Goal: Find contact information

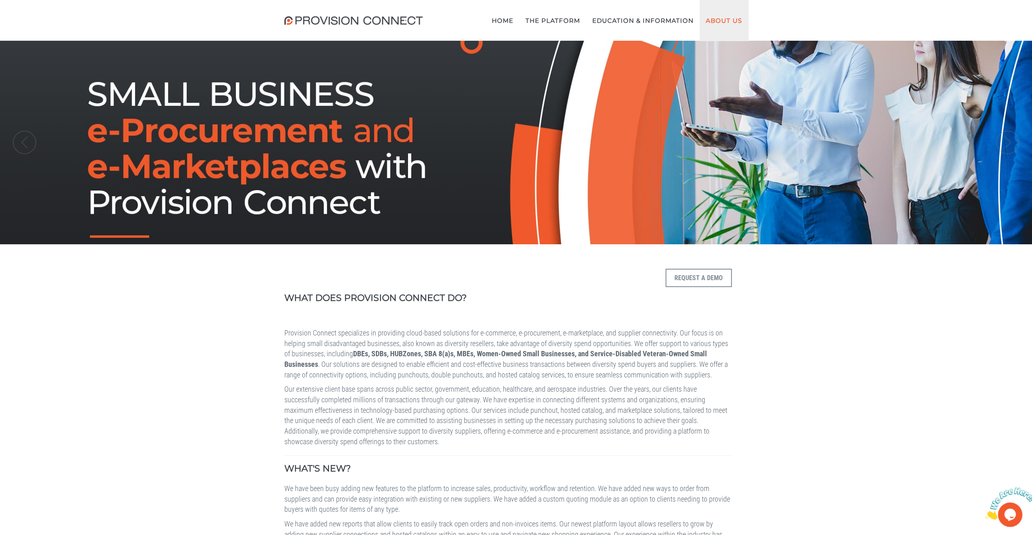
click at [716, 24] on link "About Us" at bounding box center [724, 20] width 48 height 41
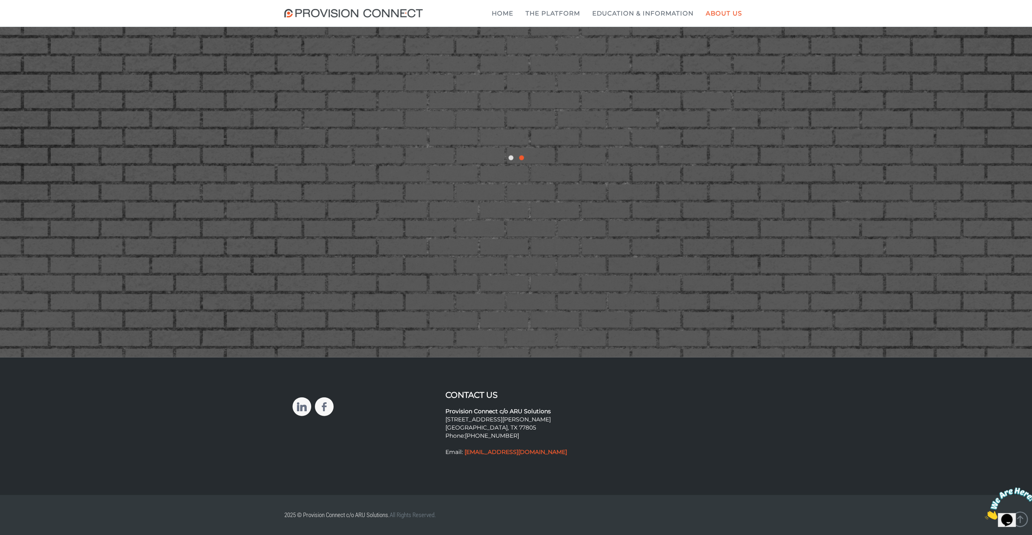
scroll to position [1613, 0]
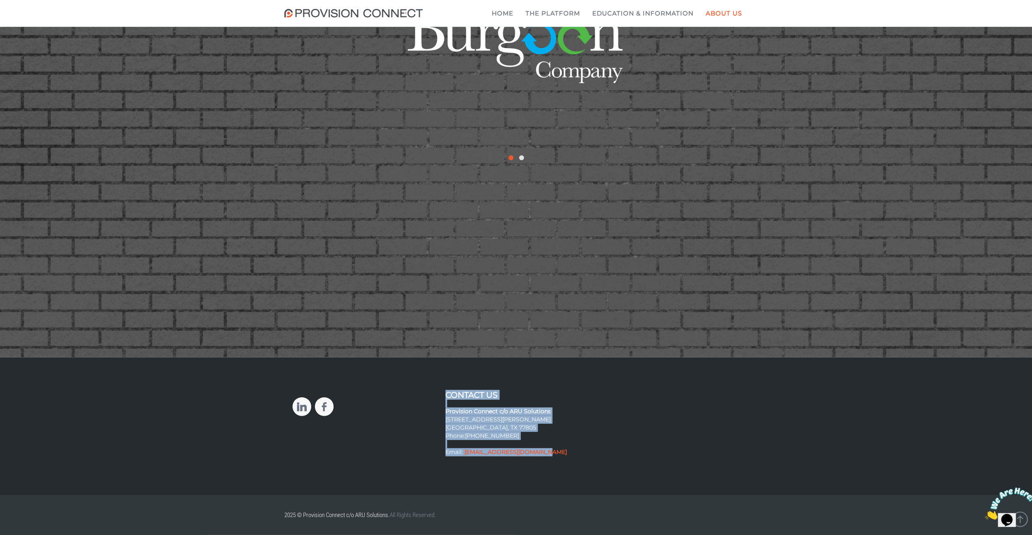
drag, startPoint x: 561, startPoint y: 453, endPoint x: 439, endPoint y: 395, distance: 134.9
click at [439, 395] on div "Contact Us Provision Connect c/o ARU Solutions [STREET_ADDRESS][PERSON_NAME] Ph…" at bounding box center [515, 425] width 153 height 70
copy div "Contact Us Provision Connect c/o ARU Solutions [STREET_ADDRESS][PERSON_NAME] Ph…"
